Goal: Information Seeking & Learning: Learn about a topic

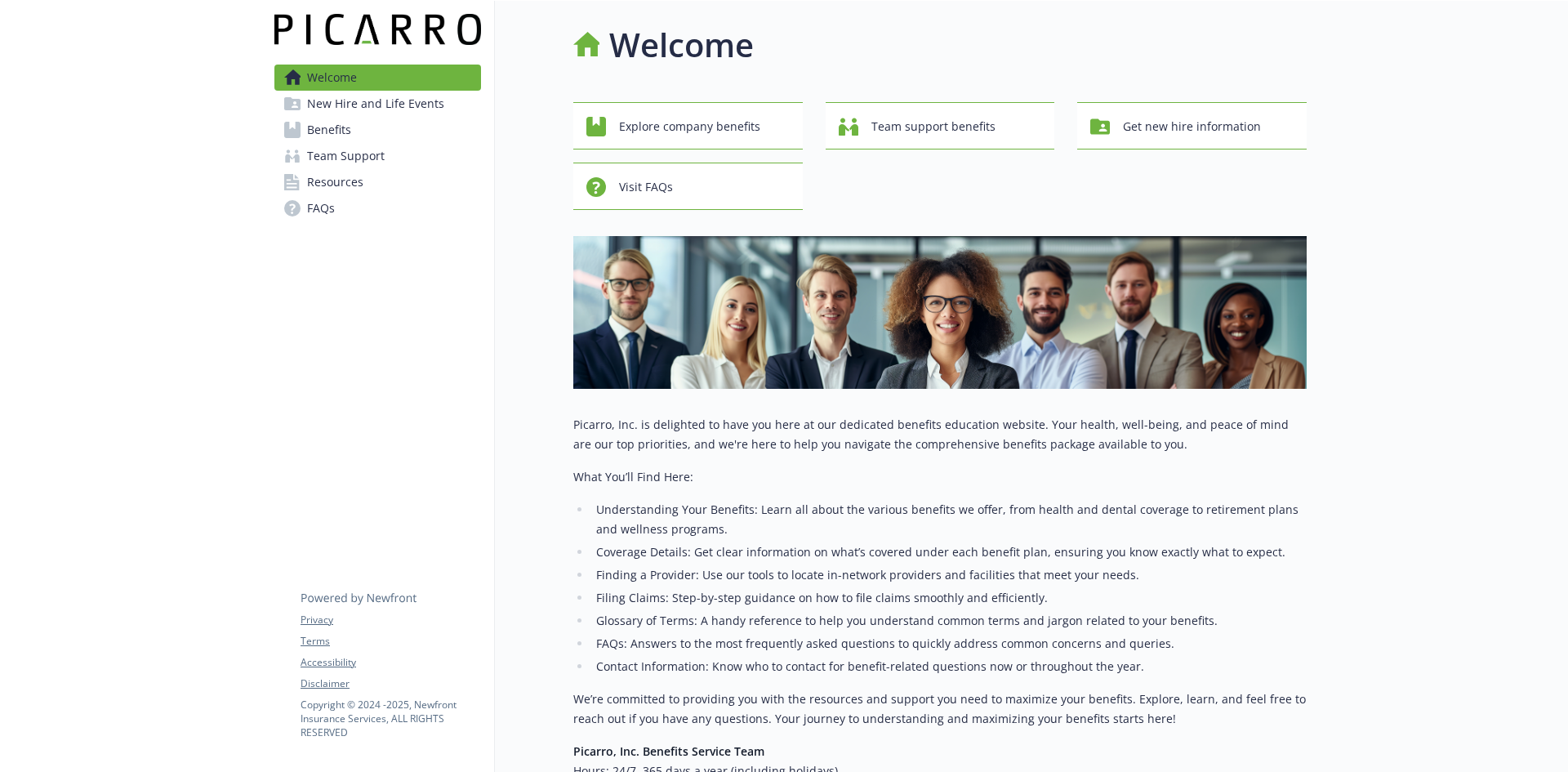
click at [345, 129] on span "Benefits" at bounding box center [329, 129] width 44 height 26
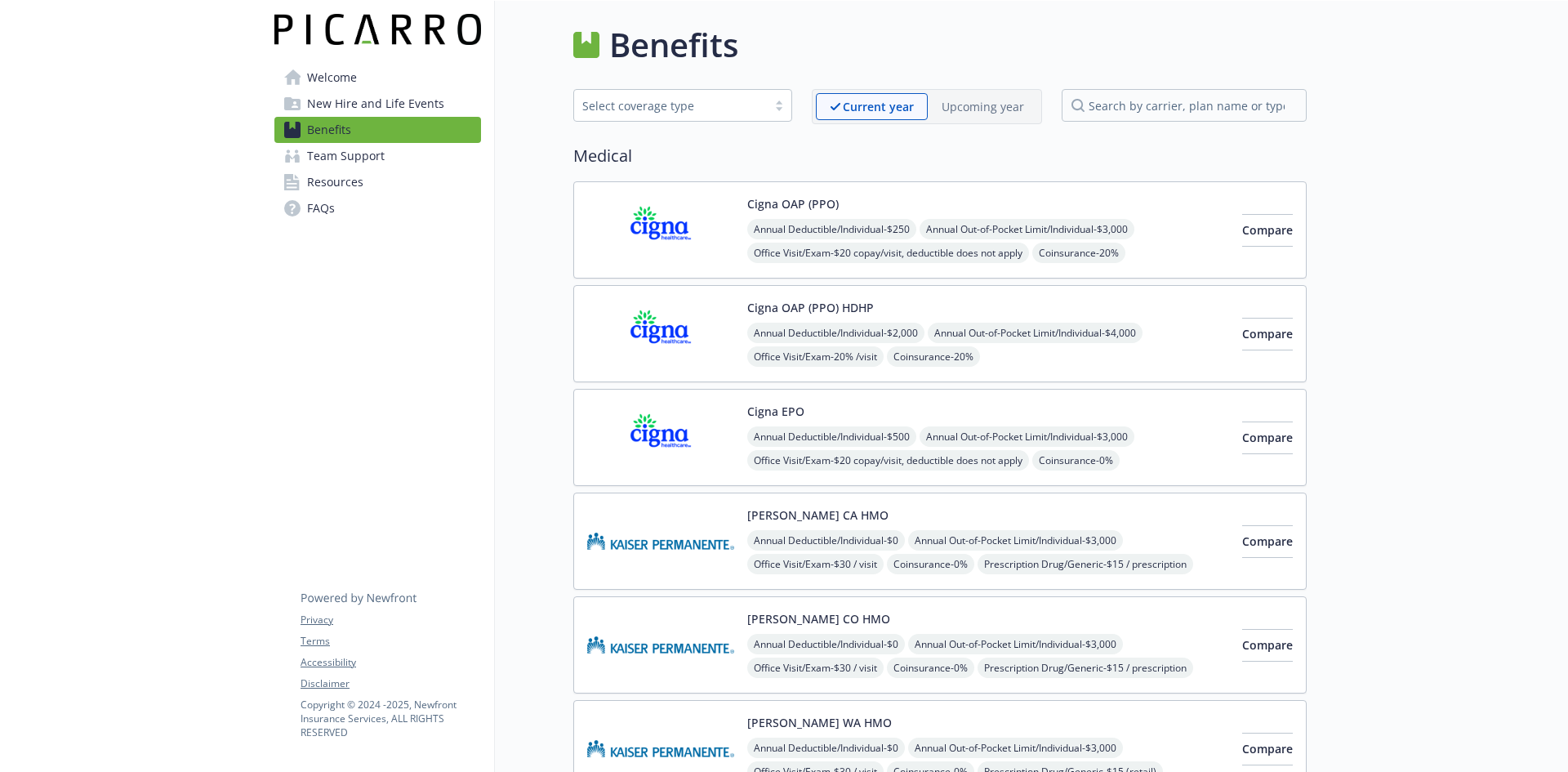
click at [981, 117] on div "Upcoming year" at bounding box center [983, 106] width 110 height 26
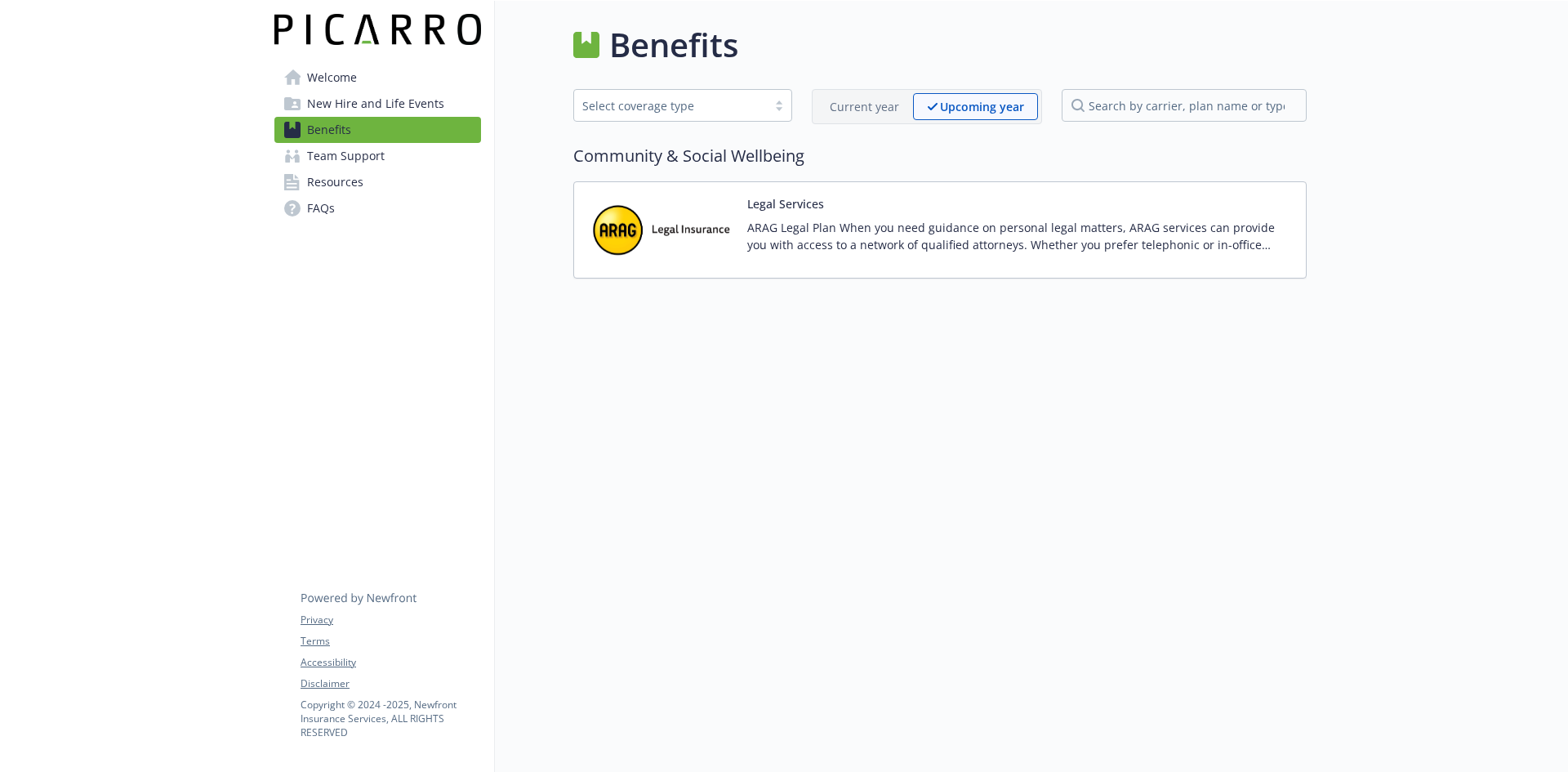
click at [861, 102] on p "Current year" at bounding box center [864, 106] width 70 height 17
